Goal: Task Accomplishment & Management: Use online tool/utility

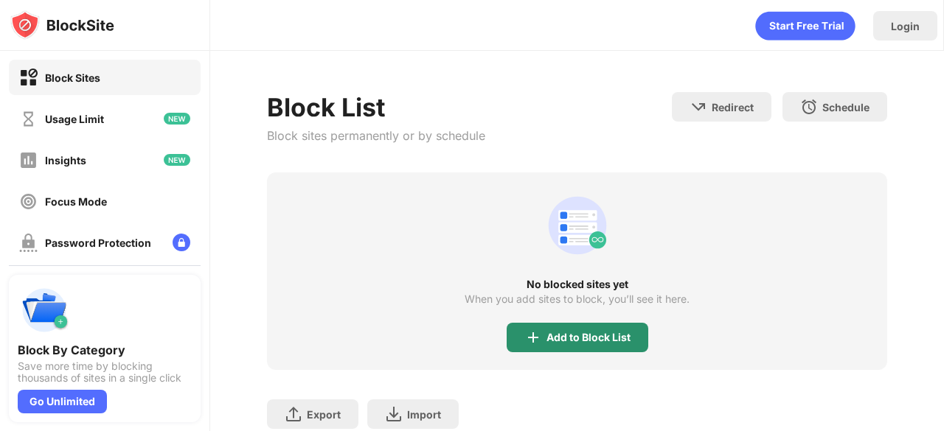
click at [609, 335] on div "Add to Block List" at bounding box center [588, 338] width 84 height 12
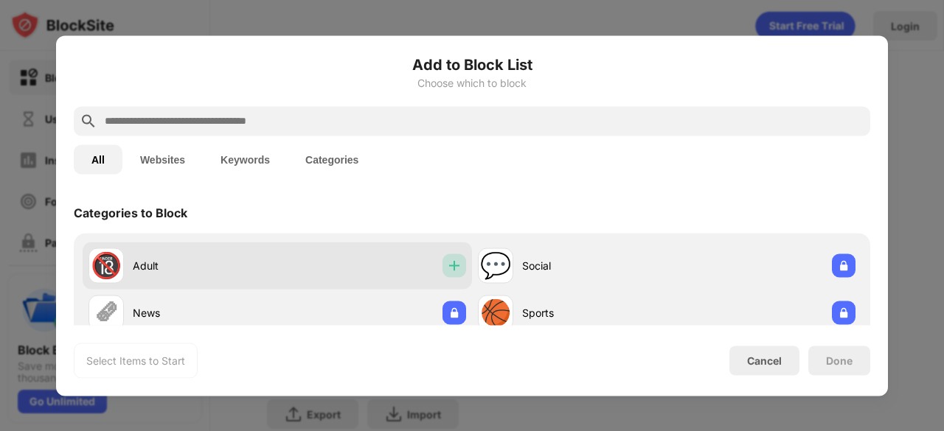
click at [449, 267] on img at bounding box center [454, 265] width 15 height 15
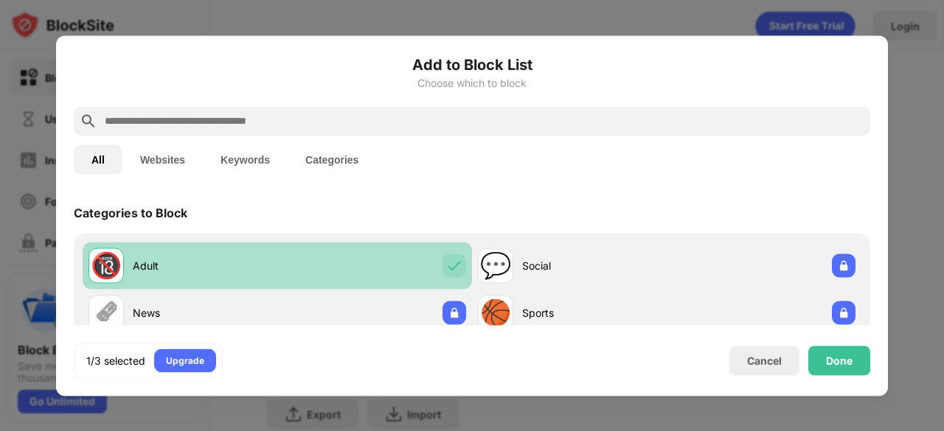
click at [451, 256] on div at bounding box center [454, 266] width 24 height 24
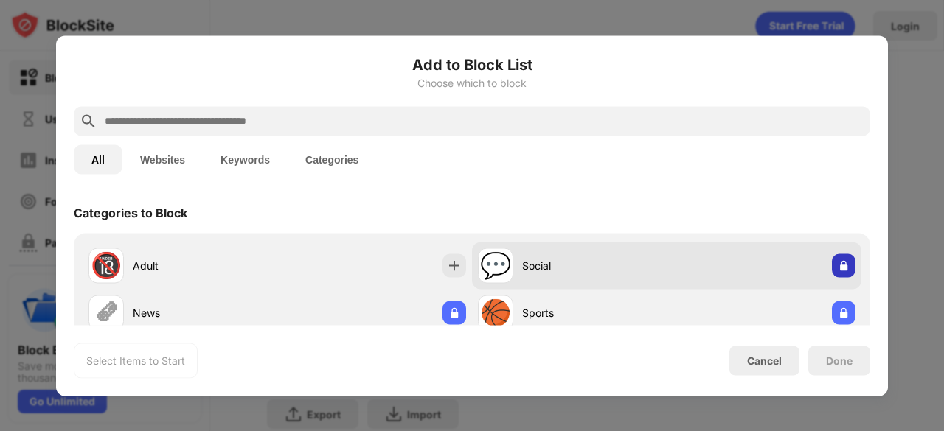
click at [836, 263] on img at bounding box center [843, 265] width 15 height 15
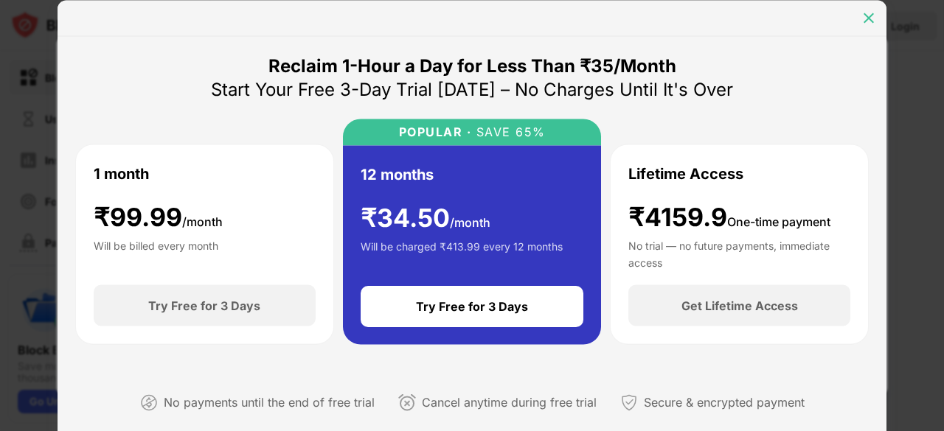
click at [858, 10] on div at bounding box center [869, 18] width 24 height 24
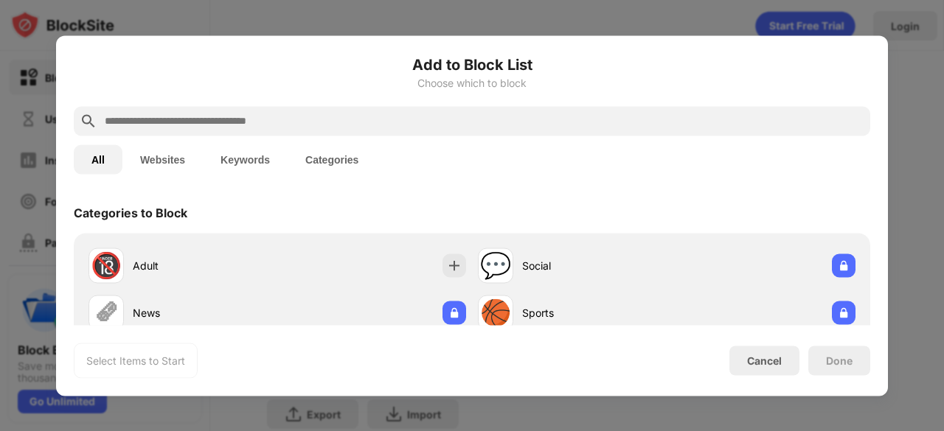
click at [314, 123] on input "text" at bounding box center [483, 121] width 761 height 18
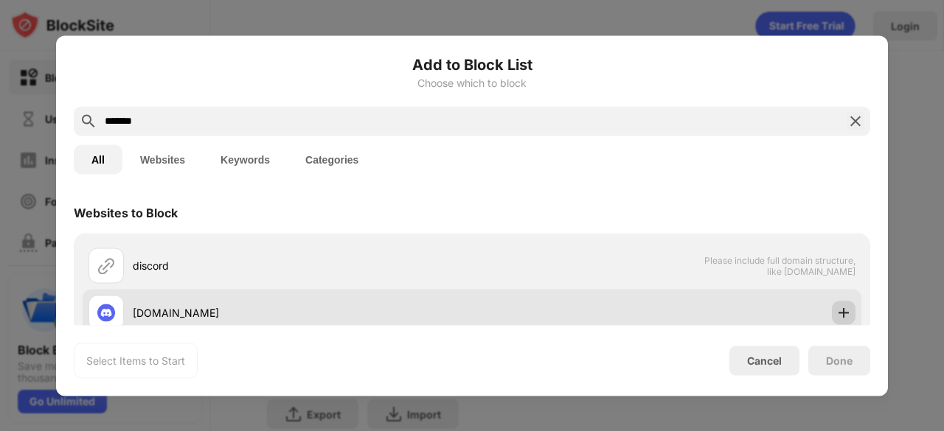
type input "*******"
click at [836, 302] on div at bounding box center [844, 313] width 24 height 24
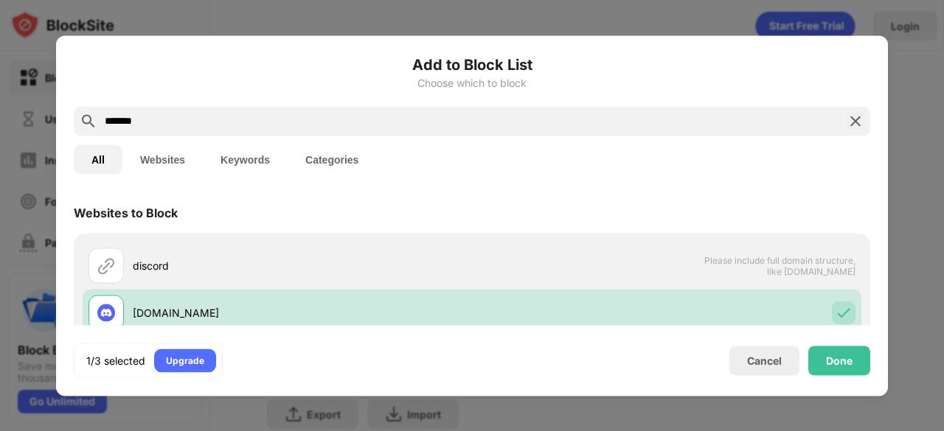
click at [852, 128] on img at bounding box center [855, 121] width 18 height 18
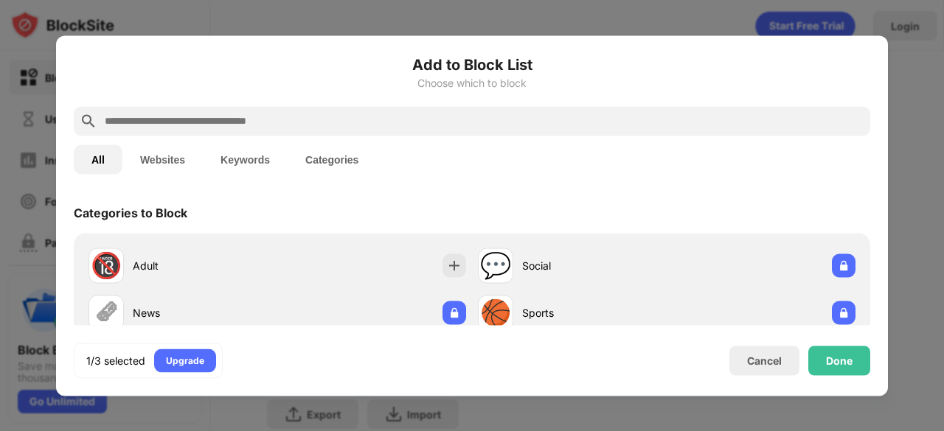
click at [831, 127] on input "text" at bounding box center [483, 121] width 761 height 18
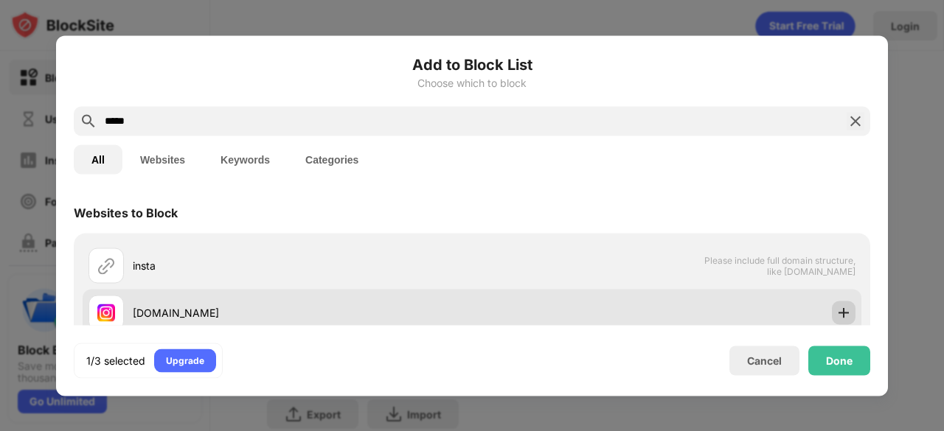
type input "*****"
click at [832, 313] on div at bounding box center [844, 313] width 24 height 24
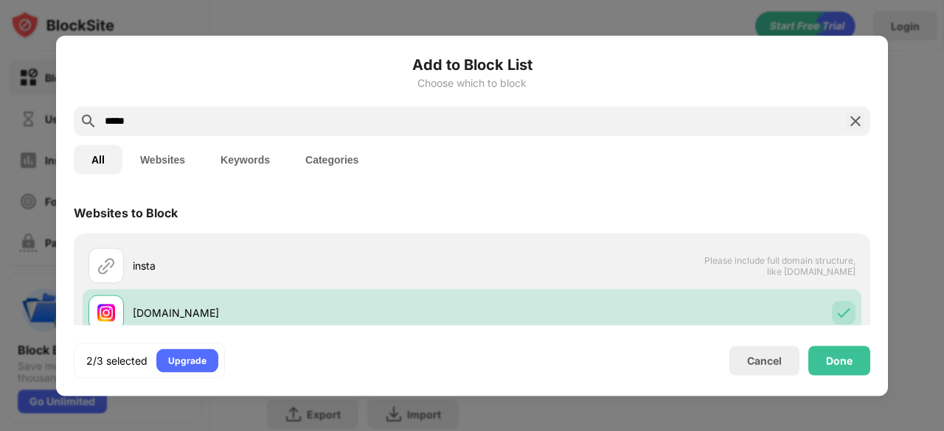
click at [854, 122] on img at bounding box center [855, 121] width 18 height 18
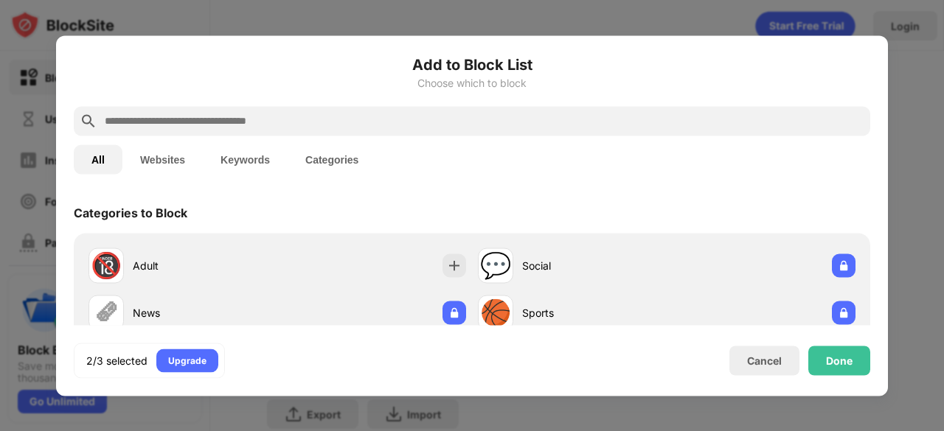
click at [829, 119] on input "text" at bounding box center [483, 121] width 761 height 18
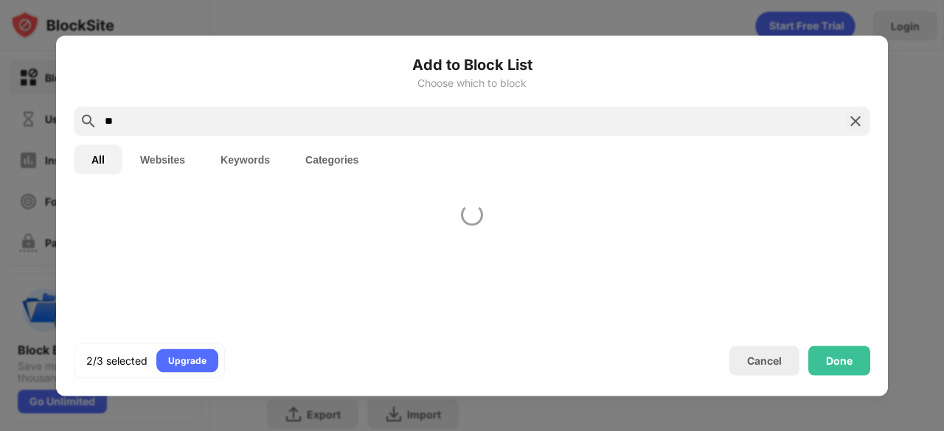
type input "*"
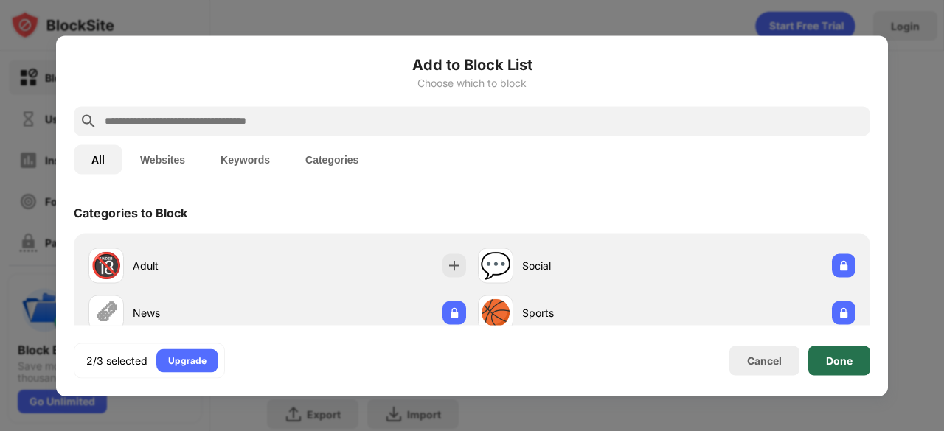
click at [851, 363] on div "Done" at bounding box center [839, 361] width 27 height 12
